Goal: Information Seeking & Learning: Learn about a topic

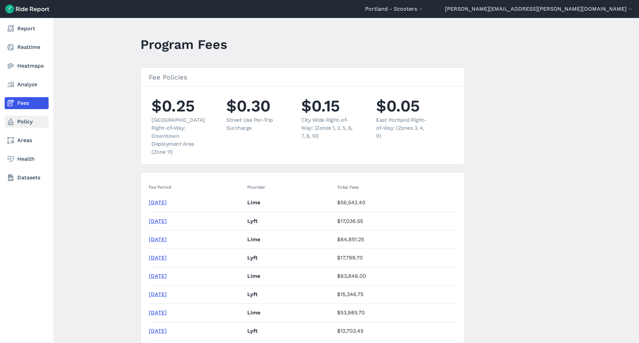
click at [22, 123] on link "Policy" at bounding box center [27, 122] width 44 height 12
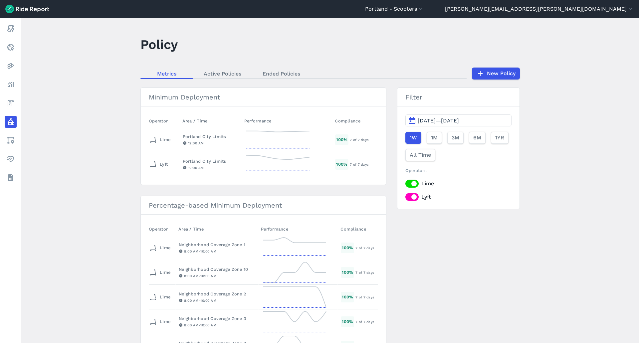
click at [278, 68] on div "Metrics Active Policies Ended Policies New Policy" at bounding box center [329, 74] width 379 height 12
click at [277, 73] on link "Ended Policies" at bounding box center [281, 74] width 59 height 10
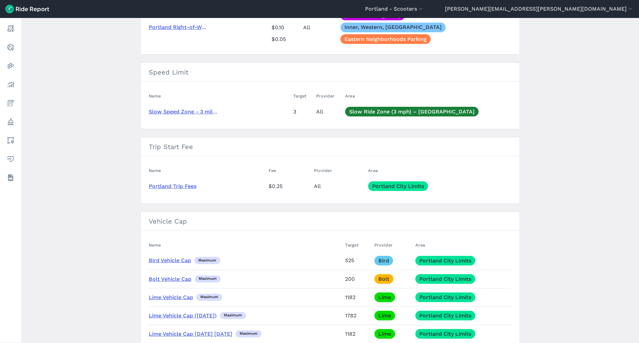
scroll to position [815, 0]
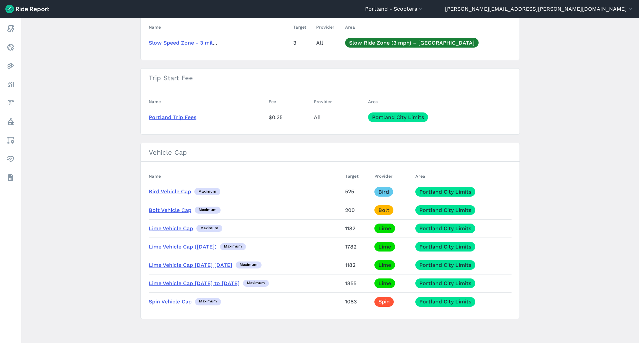
click at [184, 283] on link "Lime Vehicle Cap [DATE] to [DATE]" at bounding box center [194, 283] width 91 height 6
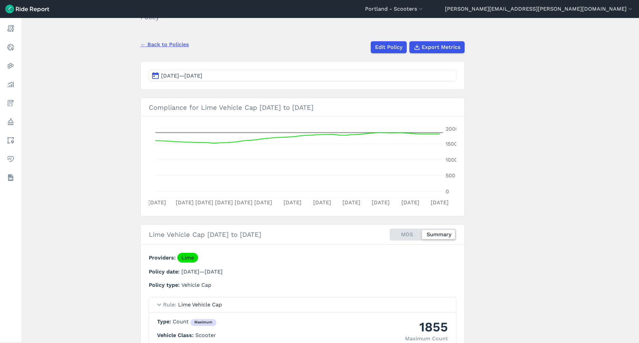
scroll to position [100, 0]
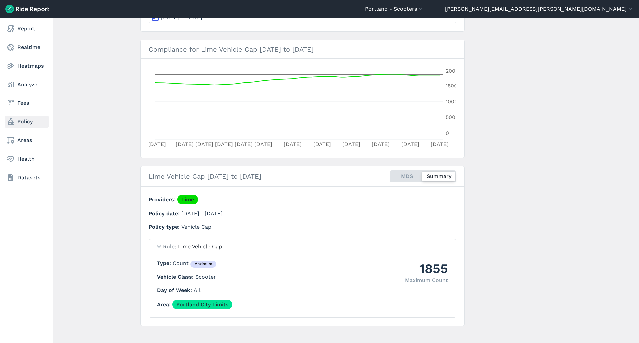
click at [19, 123] on link "Policy" at bounding box center [27, 122] width 44 height 12
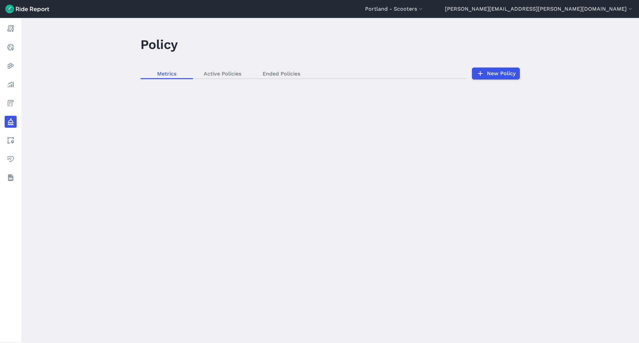
click at [214, 70] on div "loading" at bounding box center [329, 180] width 617 height 325
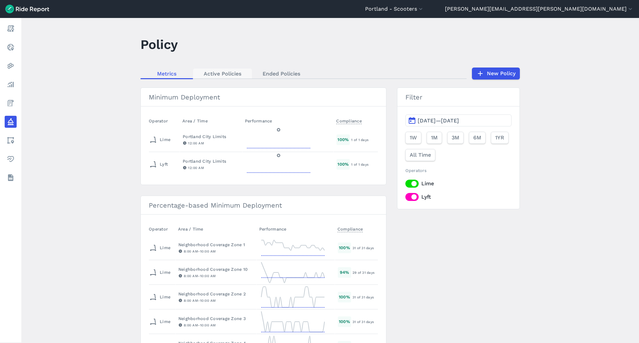
click at [222, 74] on link "Active Policies" at bounding box center [222, 74] width 59 height 10
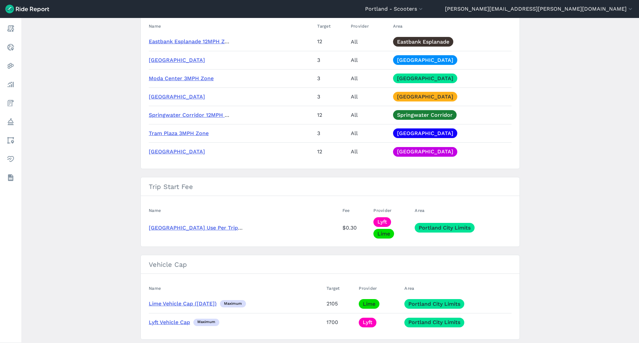
scroll to position [1111, 0]
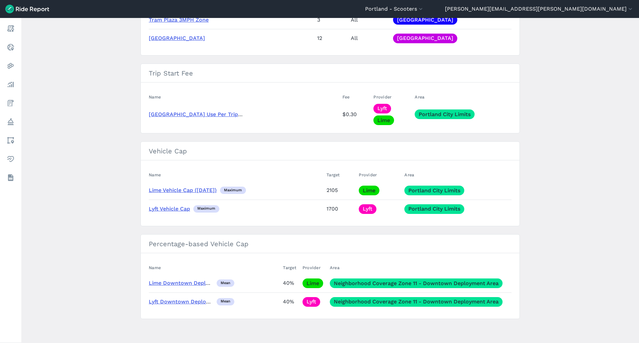
click at [177, 189] on link "Lime Vehicle Cap ([DATE])" at bounding box center [183, 190] width 68 height 6
